Goal: Task Accomplishment & Management: Manage account settings

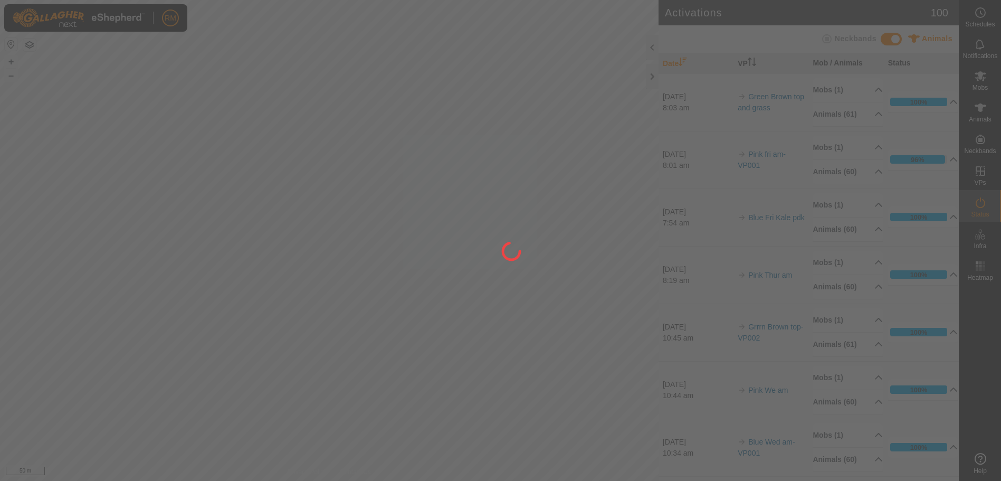
click at [369, 194] on div at bounding box center [500, 240] width 1001 height 481
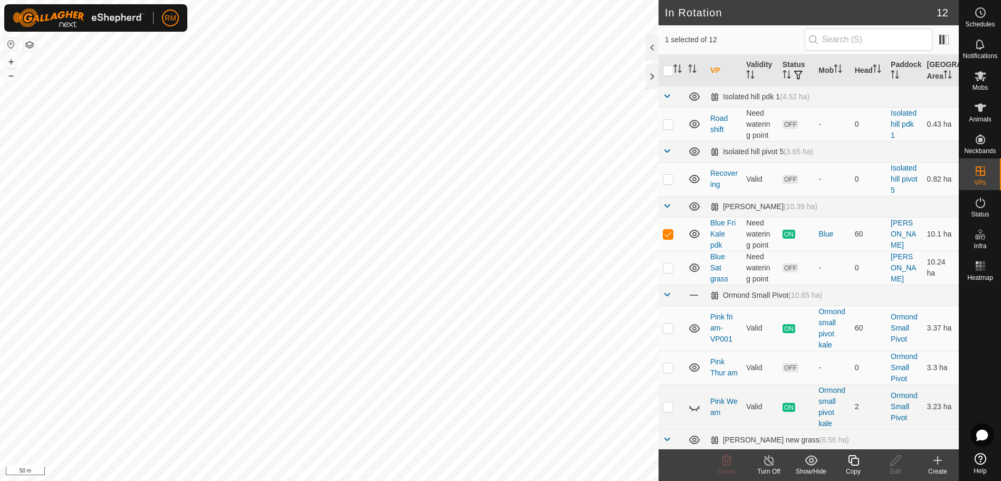
click at [856, 462] on icon at bounding box center [853, 460] width 13 height 13
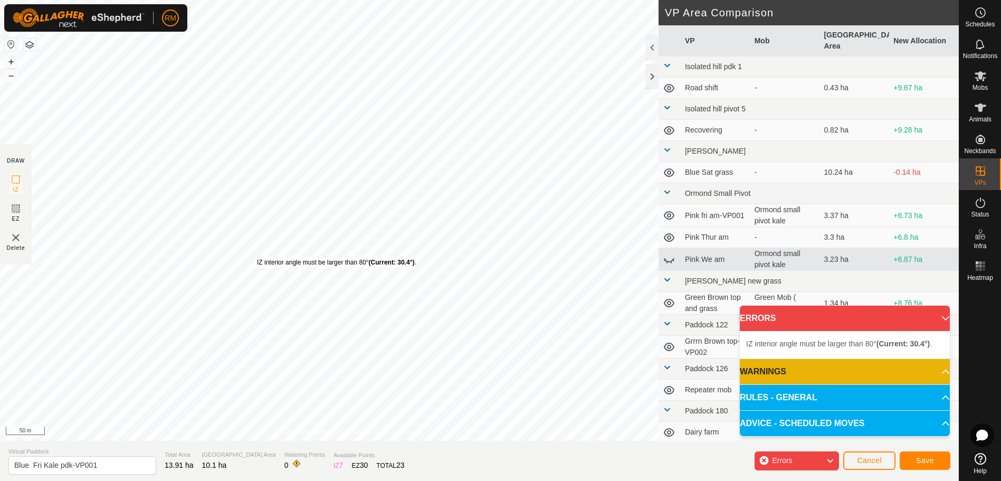
click at [257, 257] on div "IZ interior angle must be larger than 80° (Current: 30.4°) ." at bounding box center [336, 261] width 159 height 9
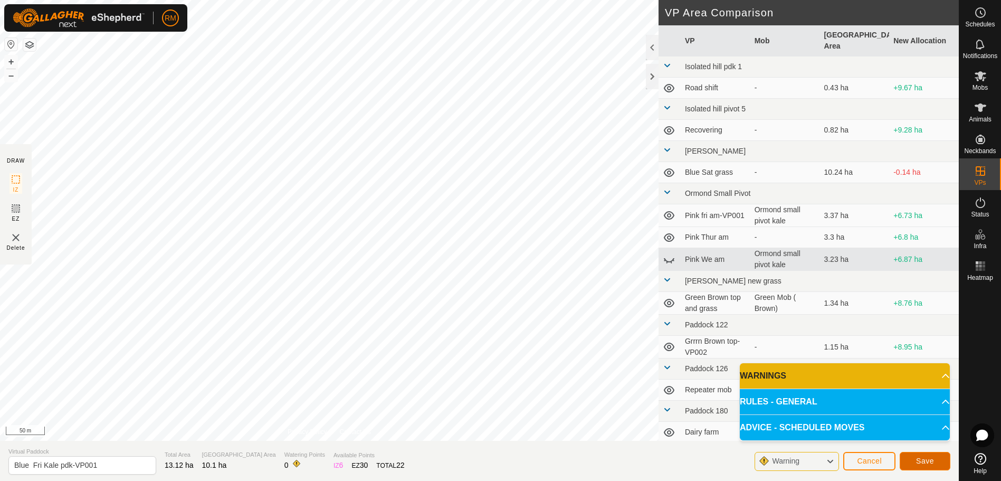
click at [914, 458] on button "Save" at bounding box center [925, 461] width 51 height 18
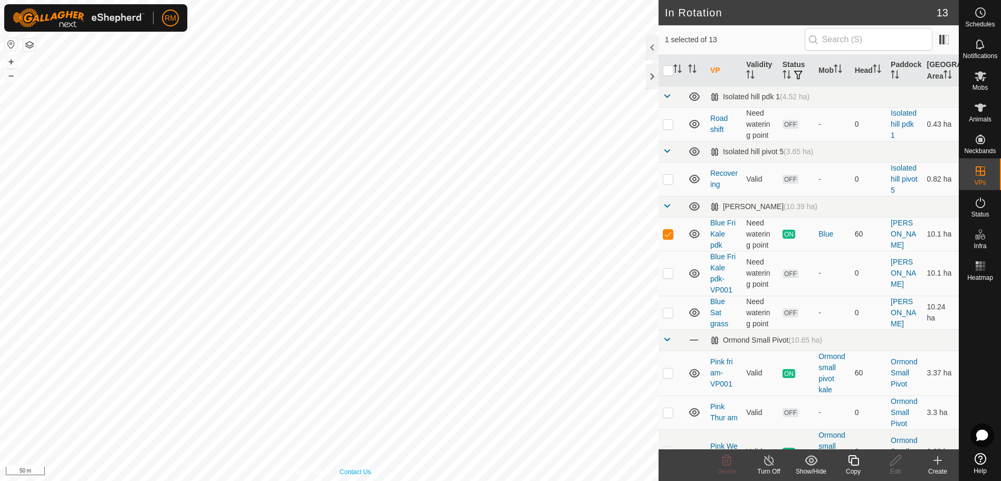
checkbox input "false"
checkbox input "true"
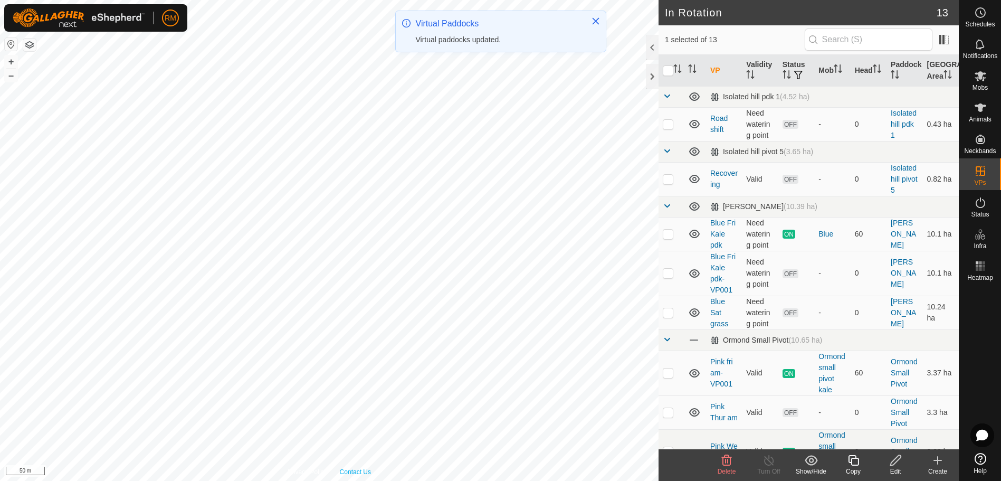
checkbox input "true"
checkbox input "false"
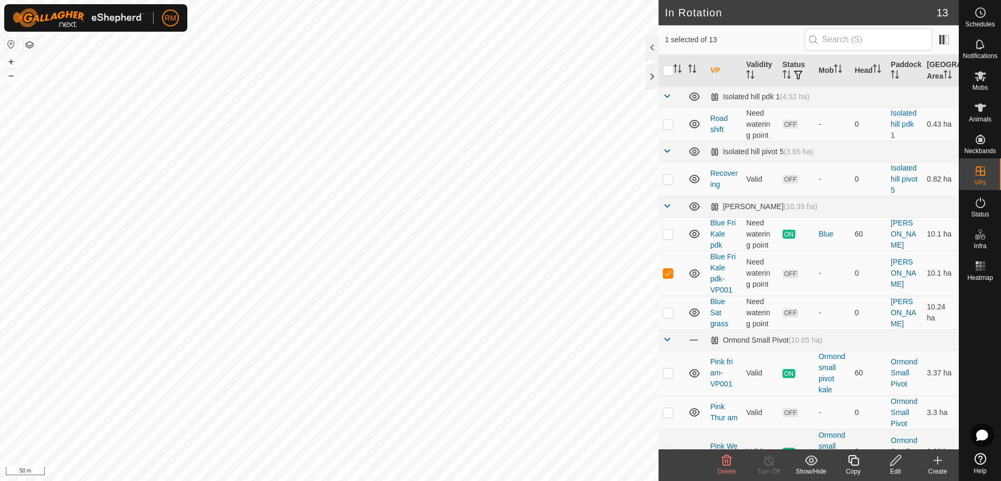
click at [896, 462] on icon at bounding box center [895, 460] width 11 height 11
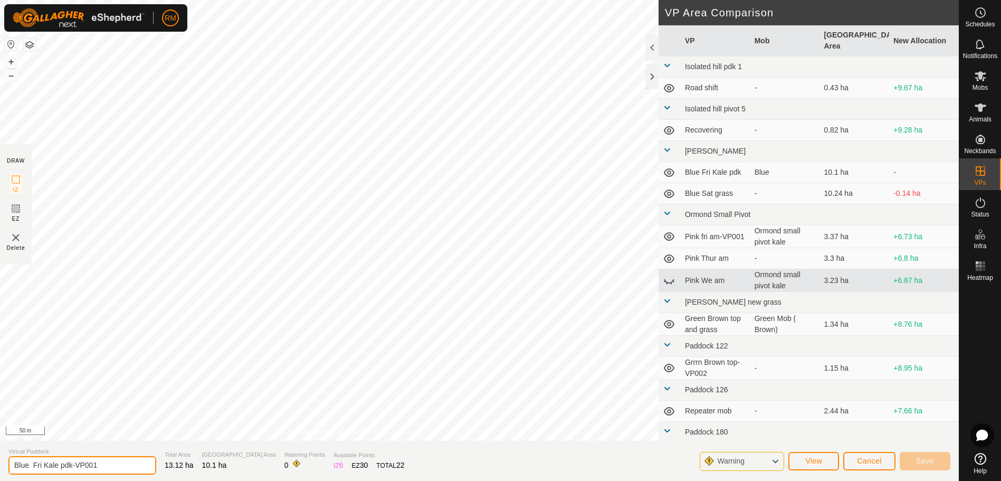
click at [71, 462] on input "Blue Fri Kale pdk-VP001" at bounding box center [82, 465] width 148 height 18
type input "Blue Fri Kale pm-VP001"
click at [934, 462] on button "Save" at bounding box center [925, 461] width 51 height 18
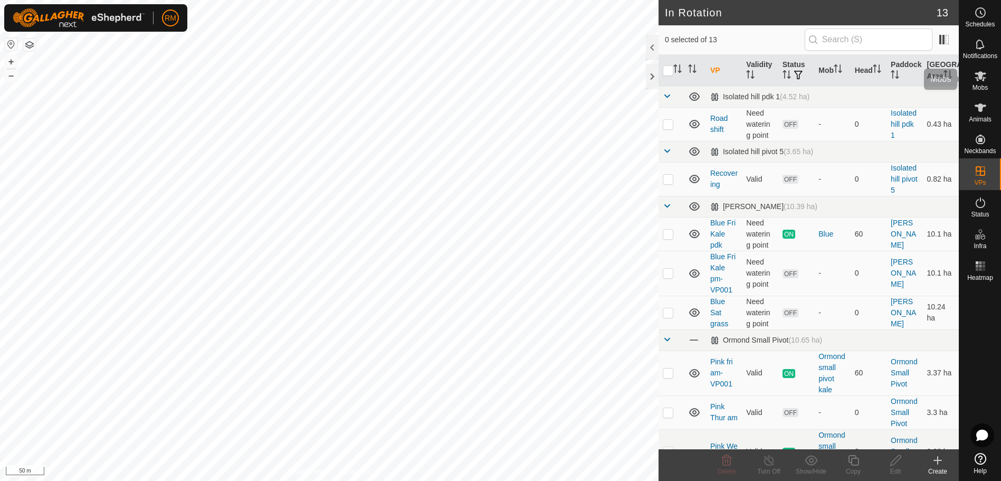
click at [981, 78] on icon at bounding box center [980, 76] width 12 height 10
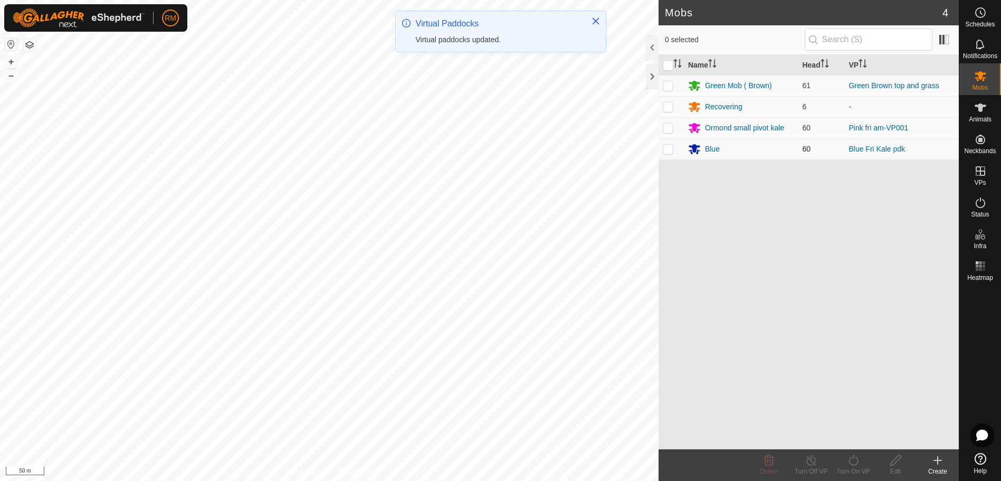
click at [668, 149] on p-checkbox at bounding box center [668, 149] width 11 height 8
checkbox input "true"
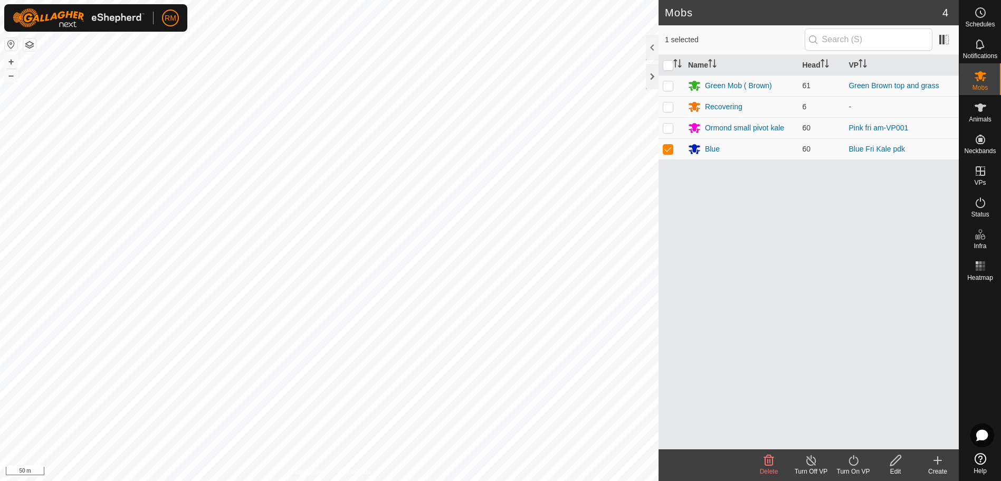
click at [853, 462] on icon at bounding box center [853, 460] width 13 height 13
click at [861, 435] on link "Now" at bounding box center [885, 436] width 104 height 21
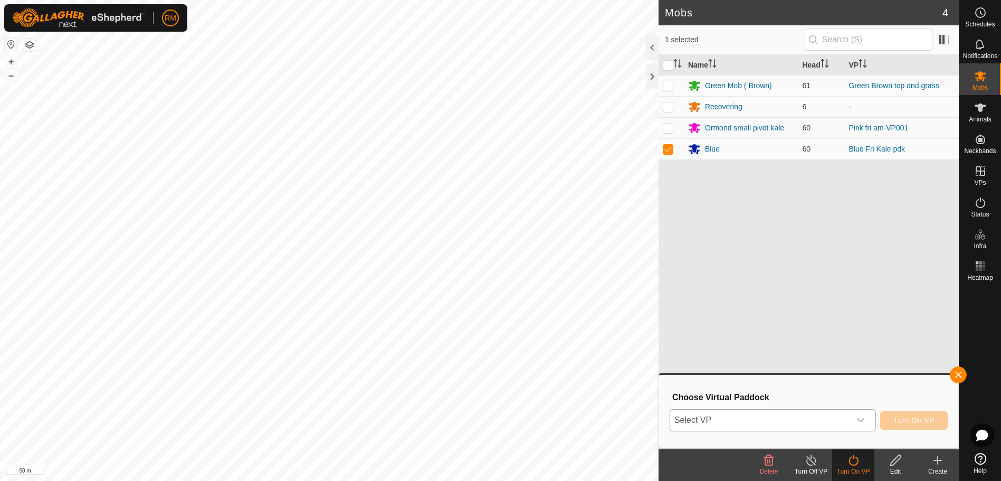
click at [861, 419] on icon "dropdown trigger" at bounding box center [860, 420] width 8 height 8
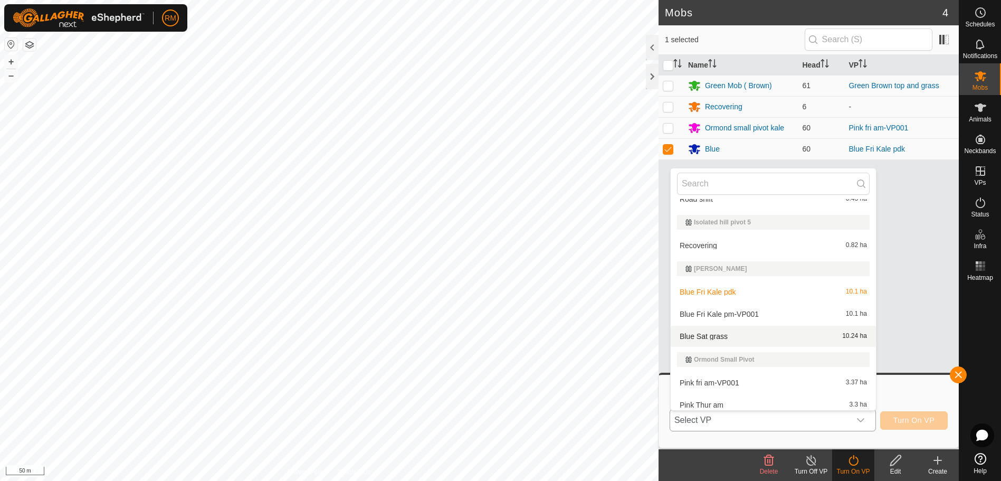
scroll to position [35, 0]
click at [727, 312] on li "Blue Fri Kale pm-VP001 10.1 ha" at bounding box center [773, 313] width 205 height 21
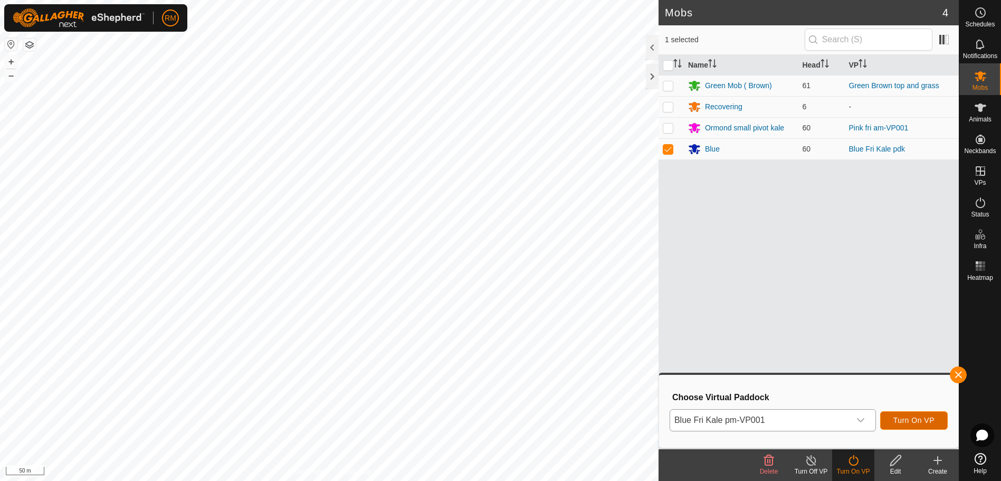
click at [912, 420] on span "Turn On VP" at bounding box center [913, 420] width 41 height 8
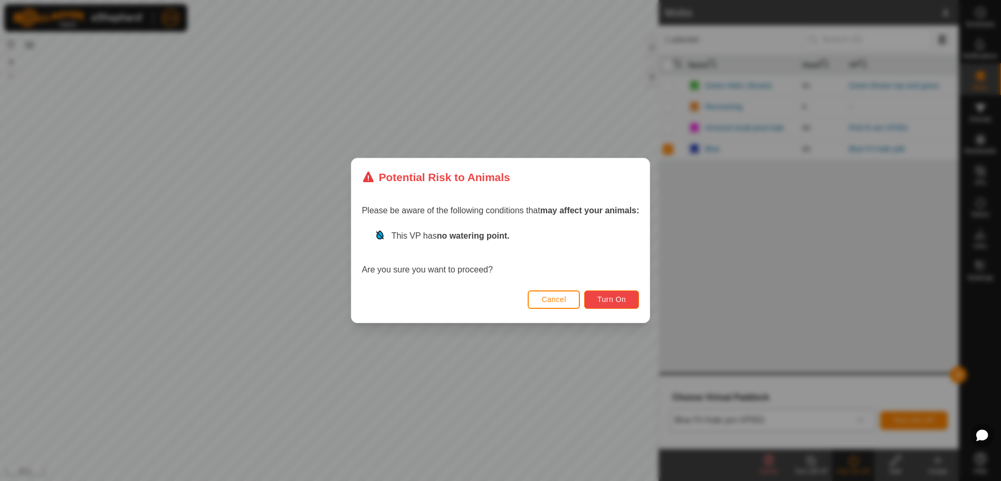
click at [619, 300] on span "Turn On" at bounding box center [611, 299] width 28 height 8
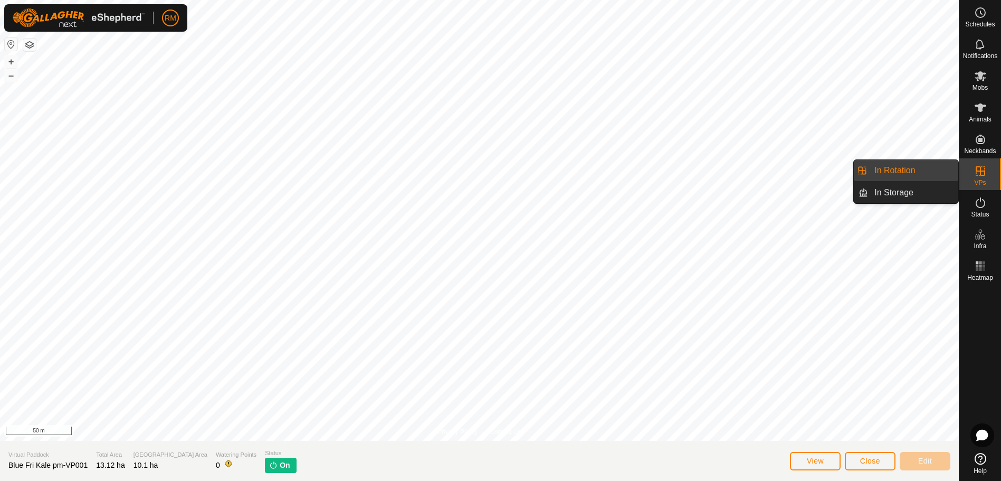
click at [988, 170] on es-virtualpaddocks-svg-icon at bounding box center [980, 170] width 19 height 17
click at [915, 169] on link "In Rotation" at bounding box center [913, 170] width 90 height 21
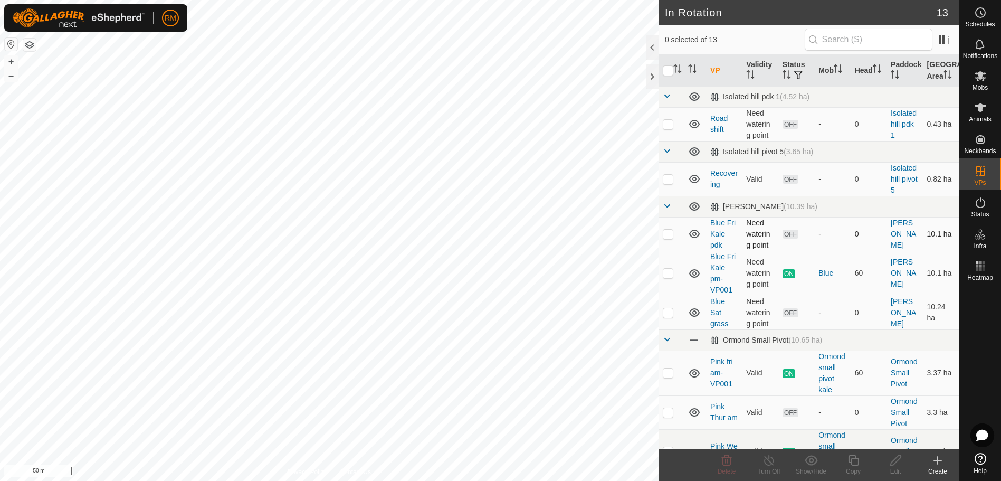
checkbox input "true"
checkbox input "false"
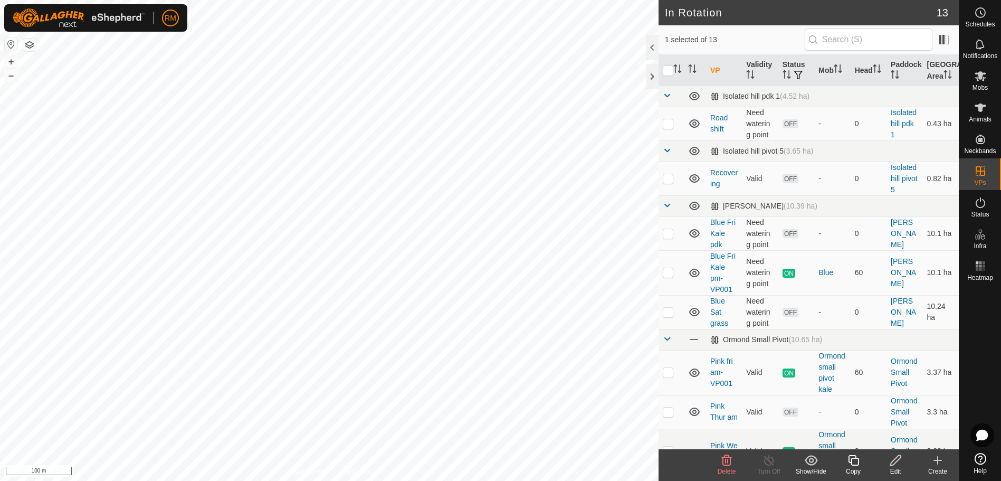
click at [723, 460] on icon at bounding box center [727, 460] width 10 height 11
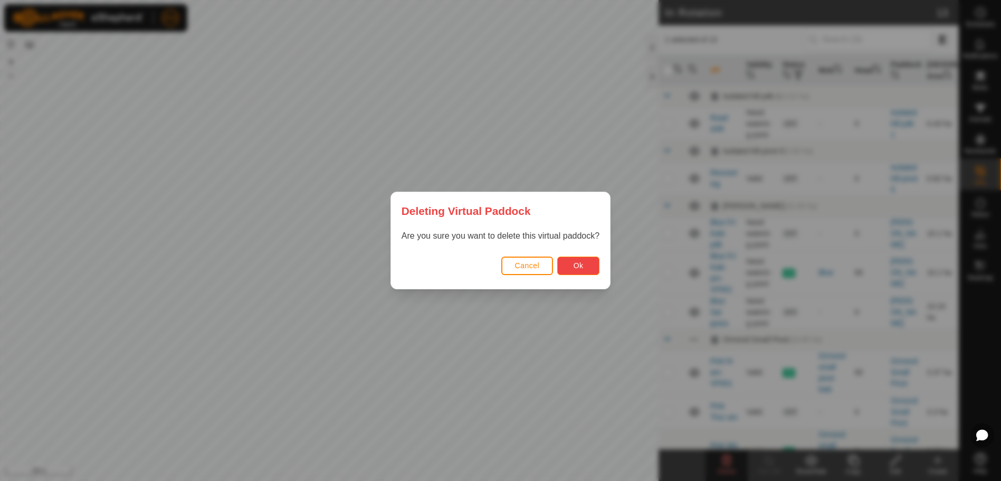
click at [577, 266] on span "Ok" at bounding box center [578, 265] width 10 height 8
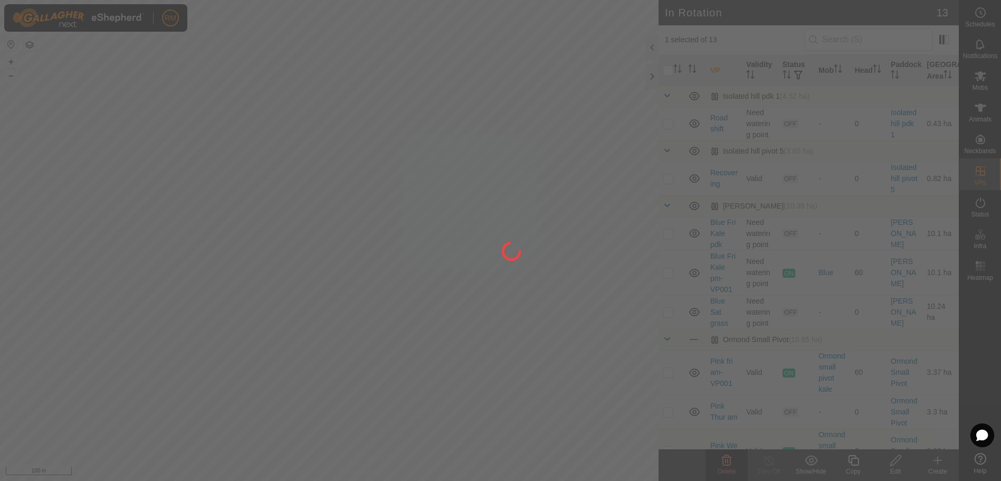
checkbox input "false"
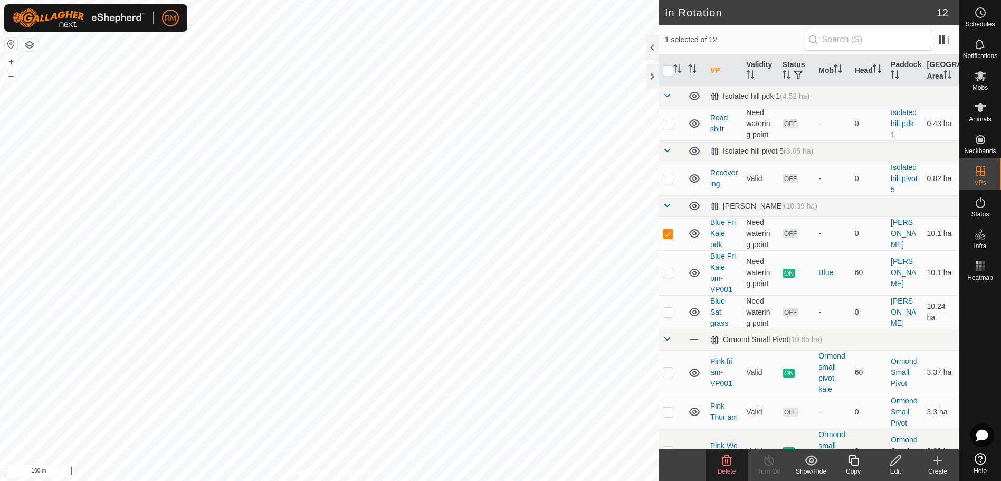
click at [726, 458] on icon at bounding box center [726, 460] width 13 height 13
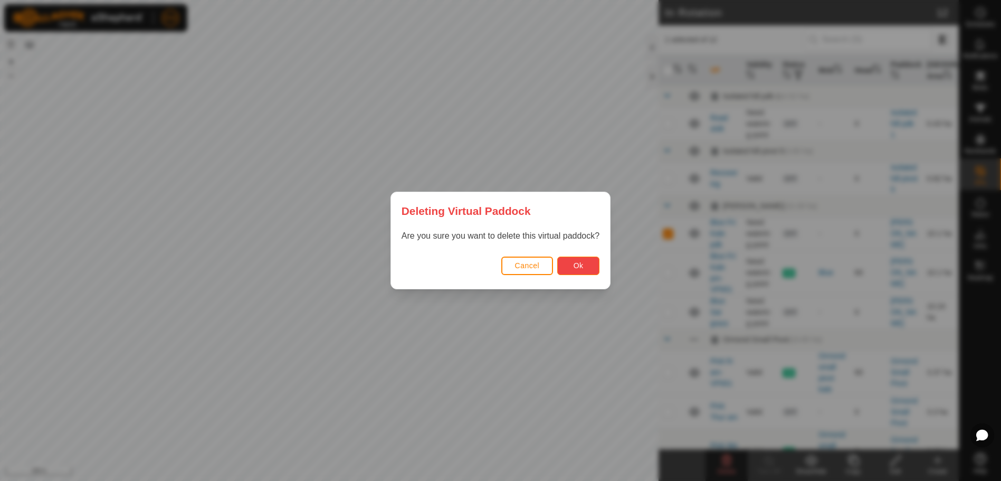
click at [567, 265] on button "Ok" at bounding box center [578, 265] width 42 height 18
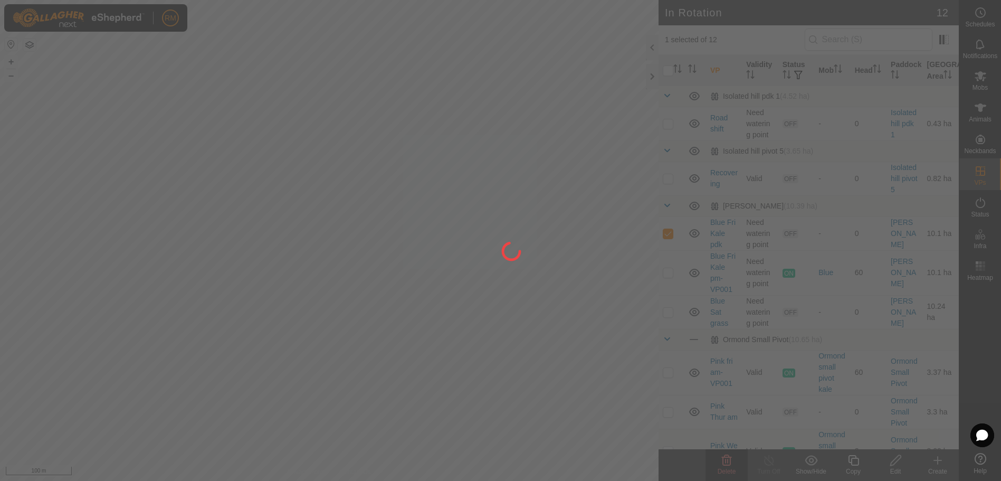
checkbox input "false"
